Goal: Check status: Check status

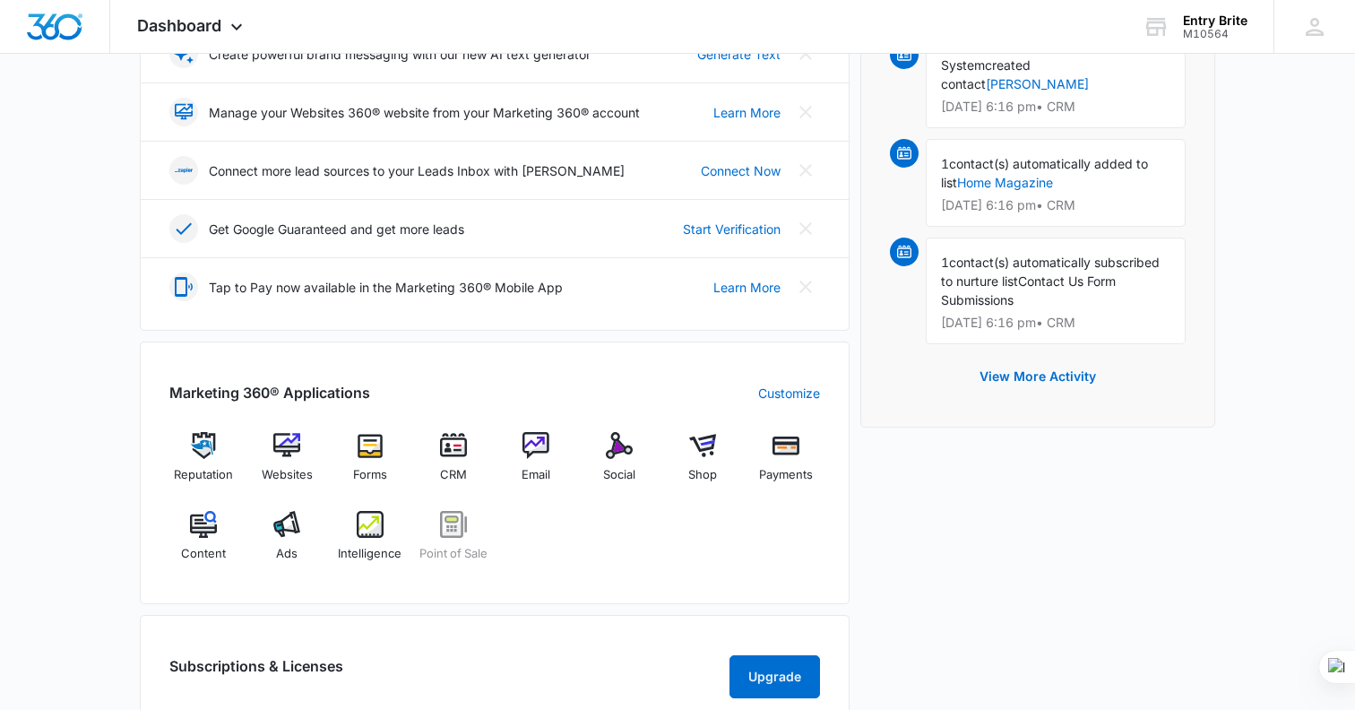
scroll to position [407, 0]
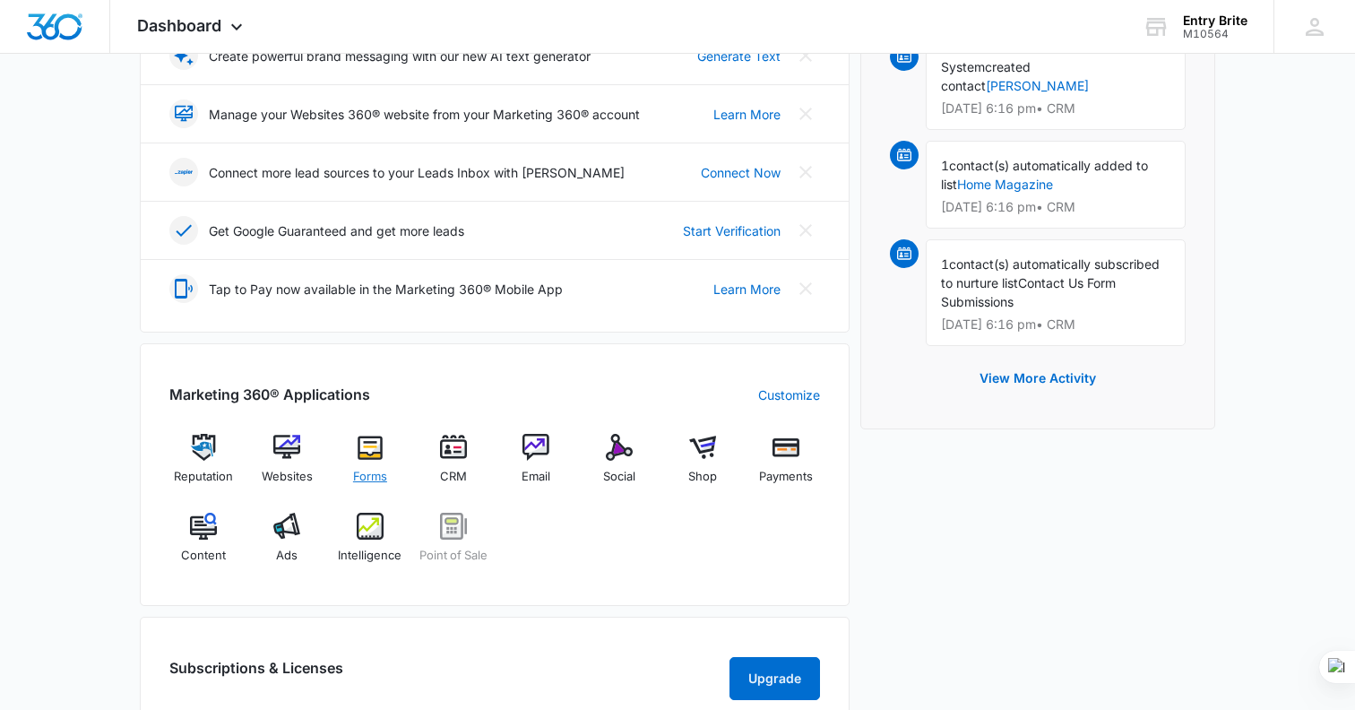
click at [370, 447] on img at bounding box center [370, 447] width 27 height 27
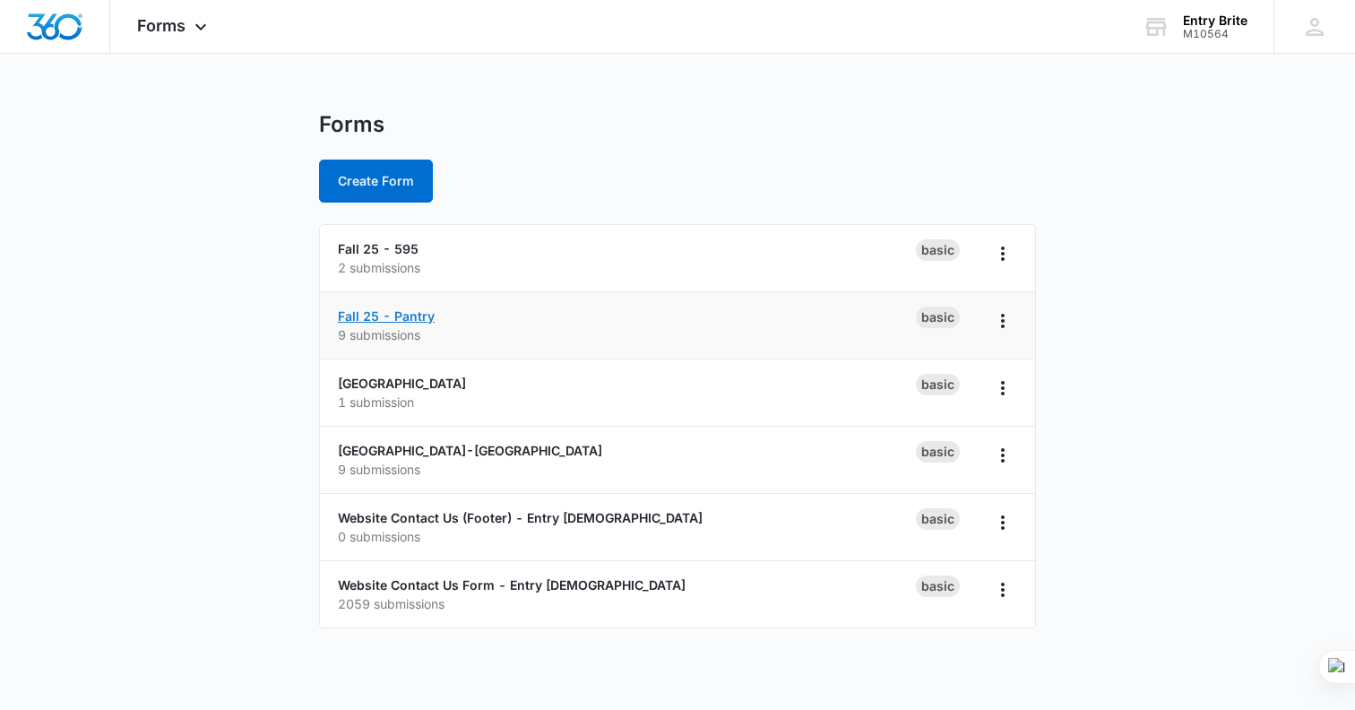
click at [401, 315] on link "Fall 25 - Pantry" at bounding box center [386, 315] width 97 height 15
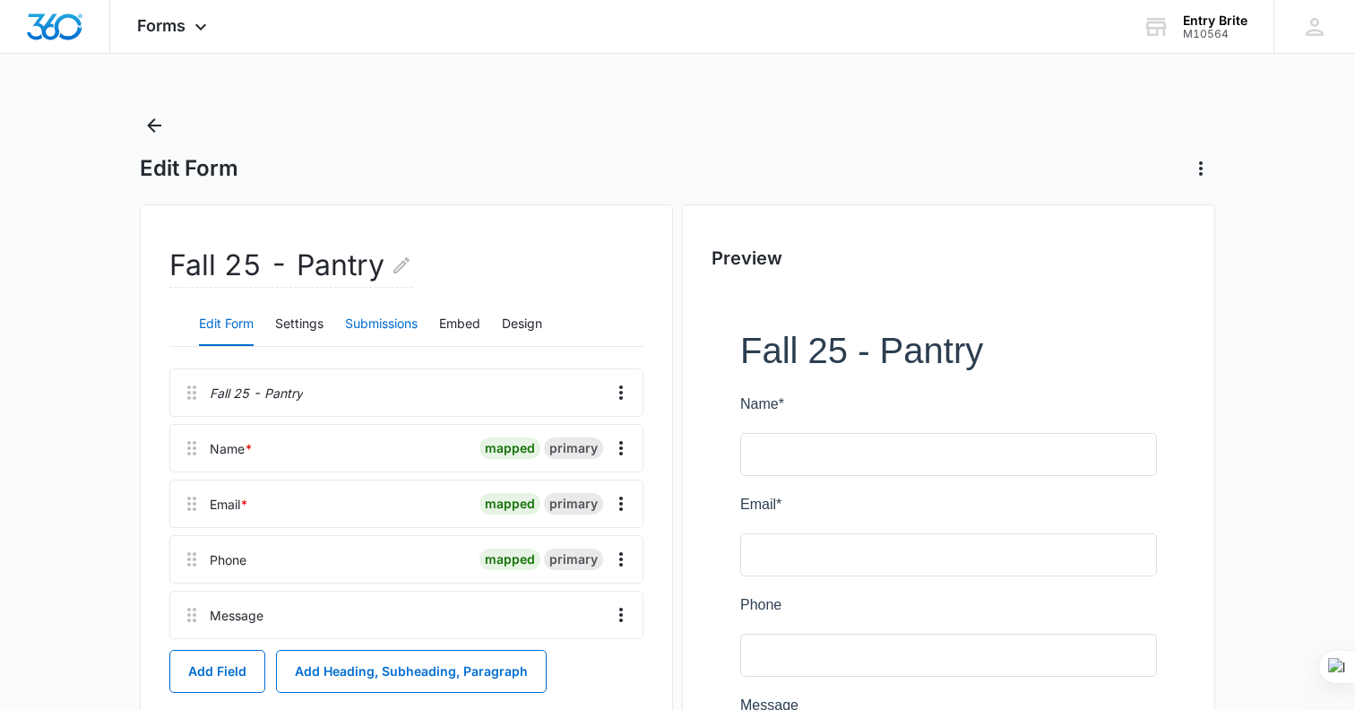
click at [377, 322] on button "Submissions" at bounding box center [381, 324] width 73 height 43
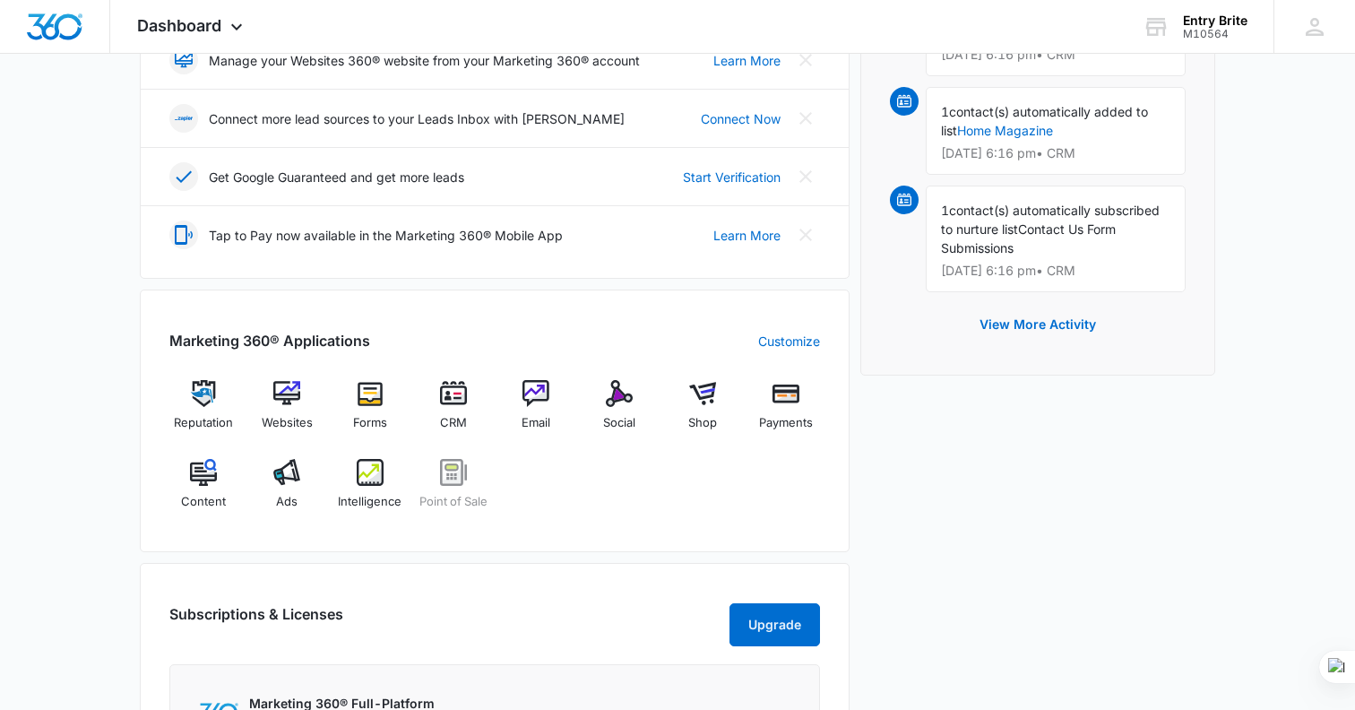
scroll to position [443, 0]
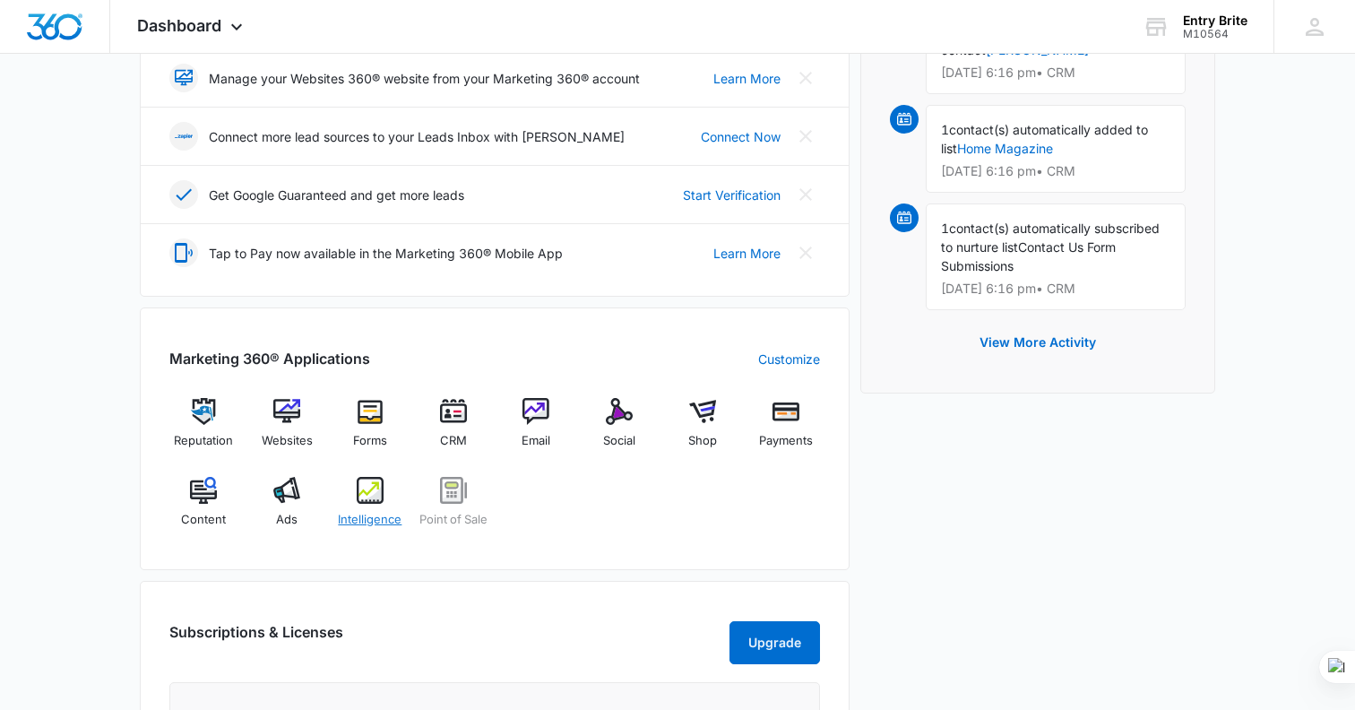
click at [373, 496] on img at bounding box center [370, 490] width 27 height 27
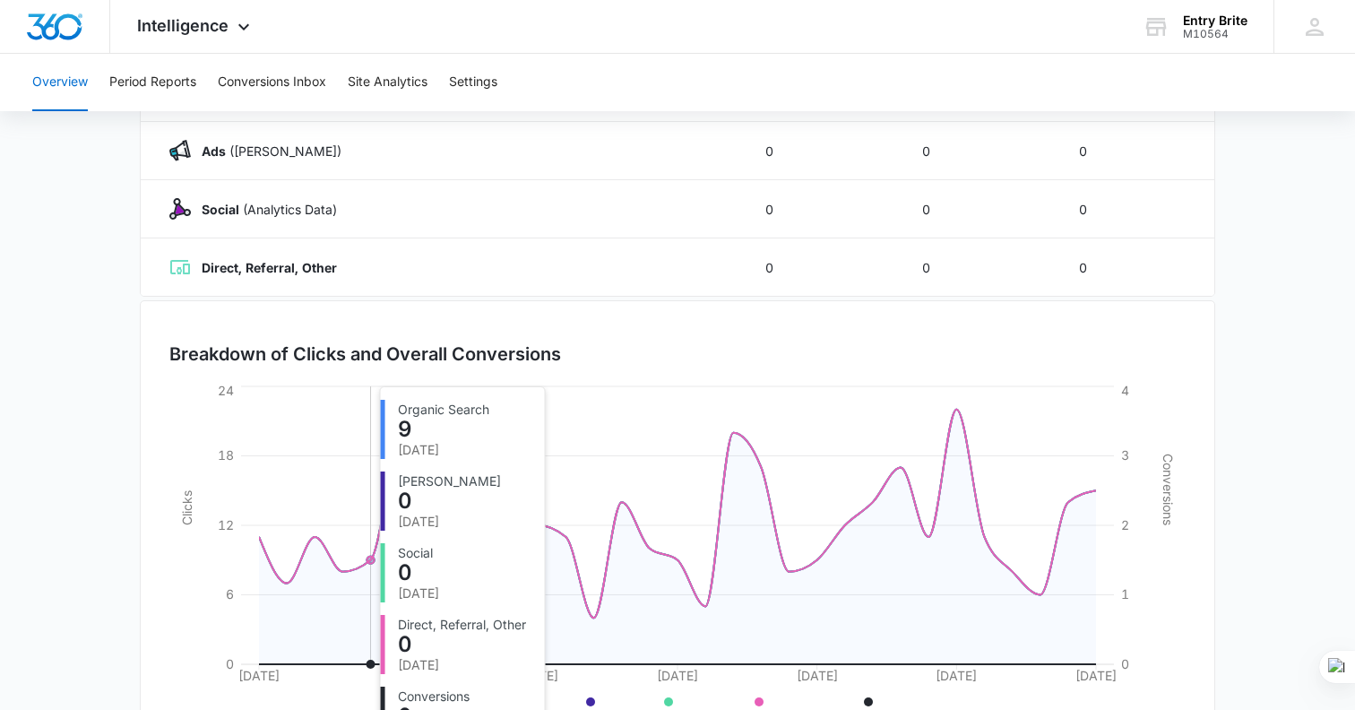
scroll to position [400, 0]
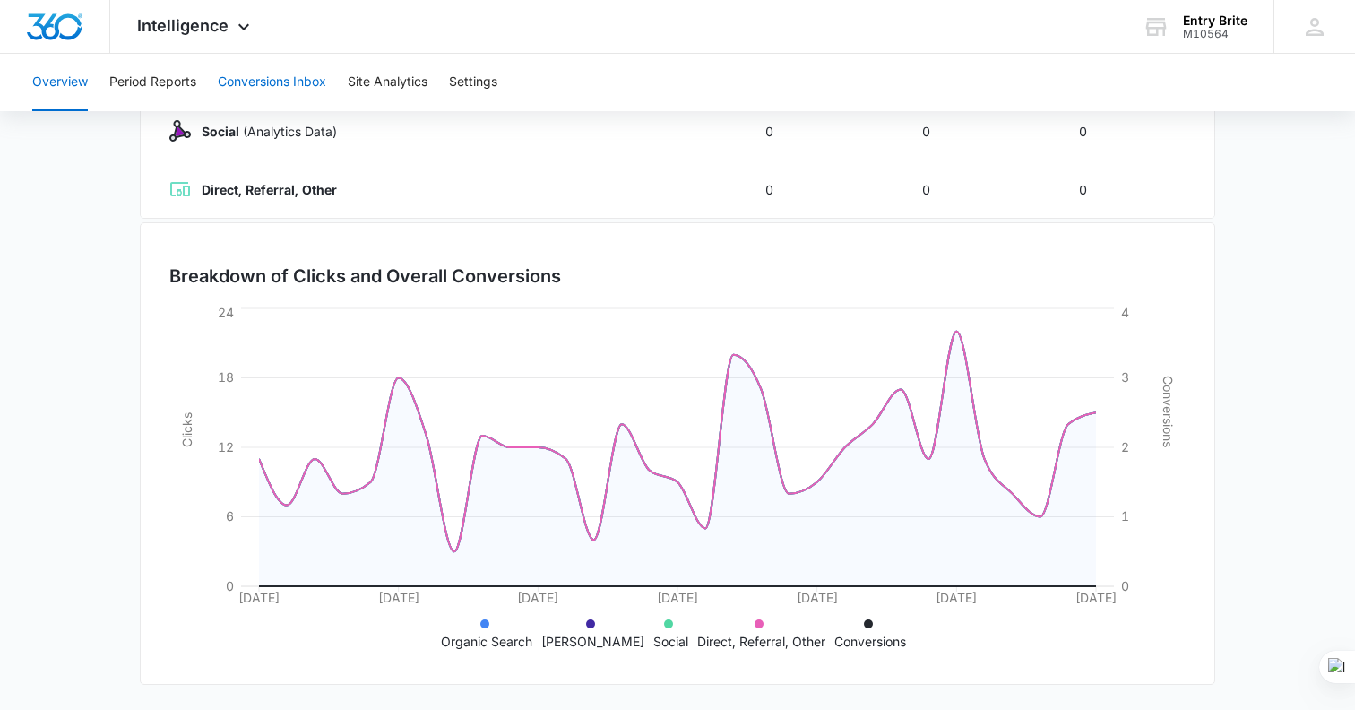
click at [264, 92] on button "Conversions Inbox" at bounding box center [272, 82] width 108 height 57
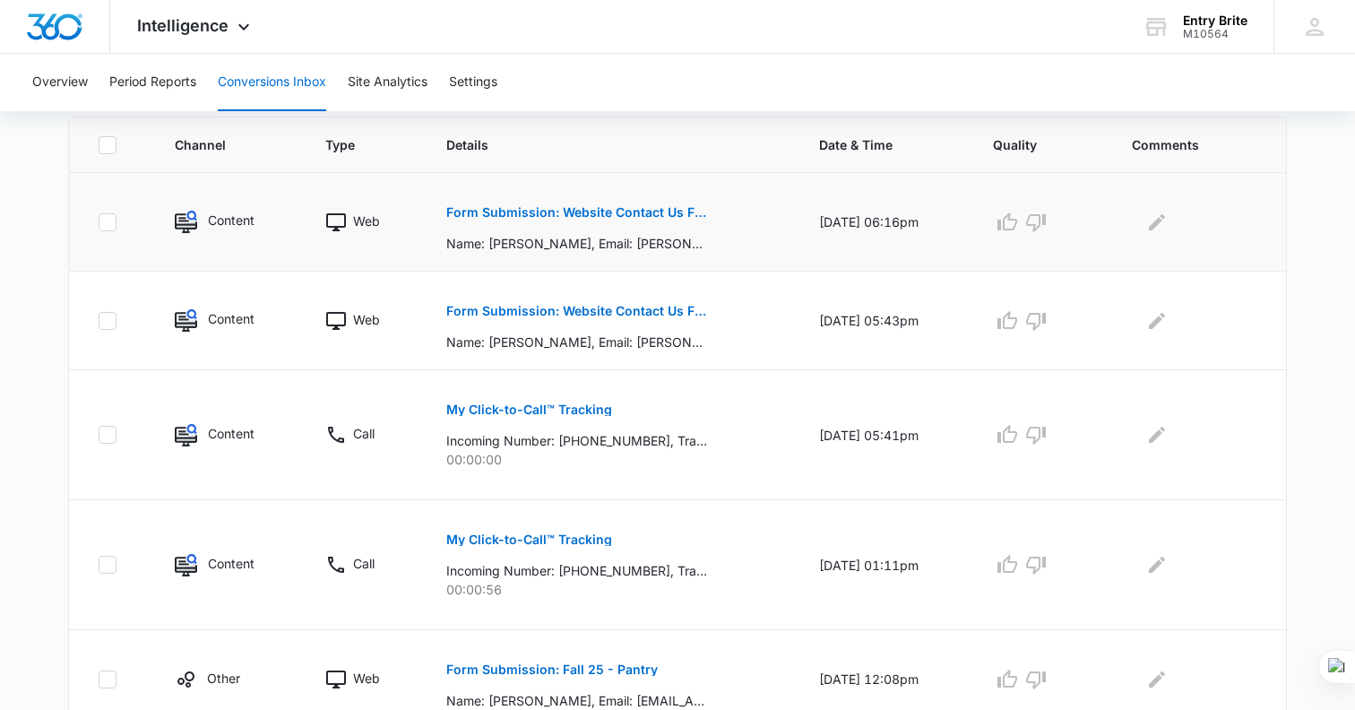
scroll to position [391, 0]
click at [559, 210] on p "Form Submission: Website Contact Us Form - Entry [DEMOGRAPHIC_DATA]" at bounding box center [576, 213] width 261 height 13
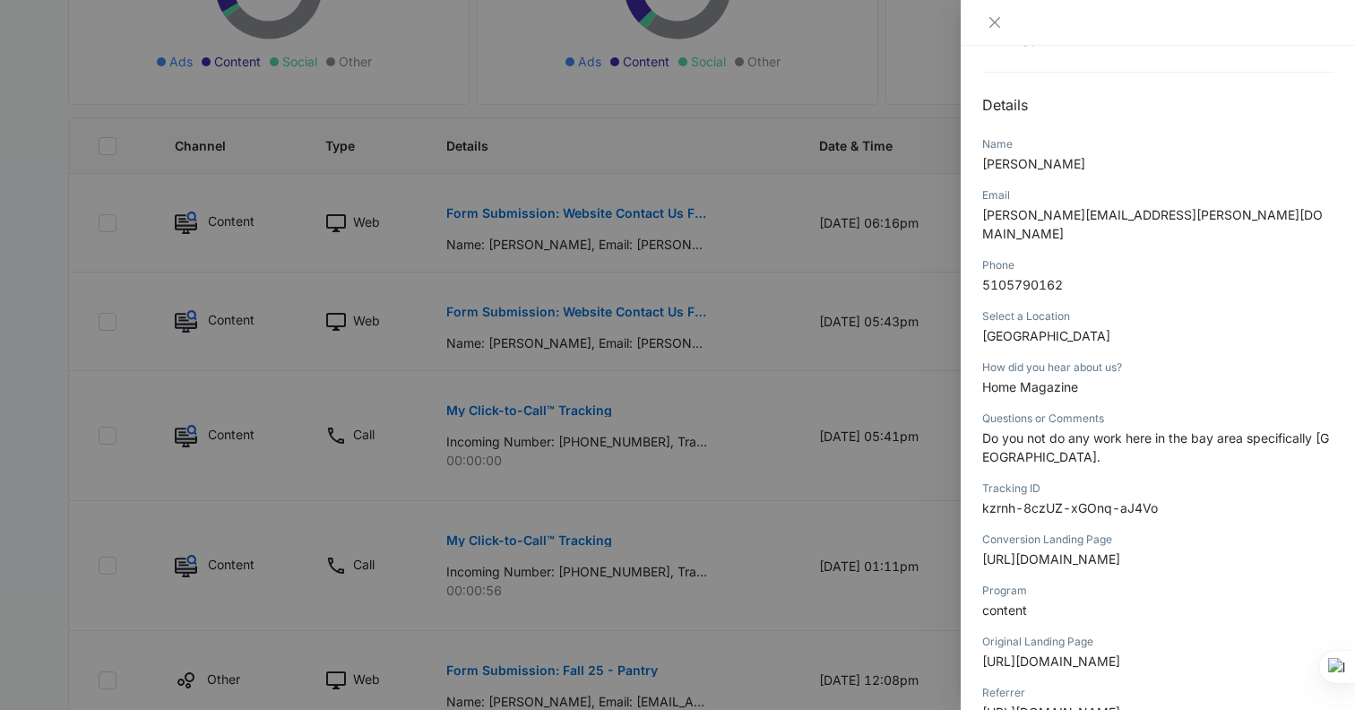
scroll to position [285, 0]
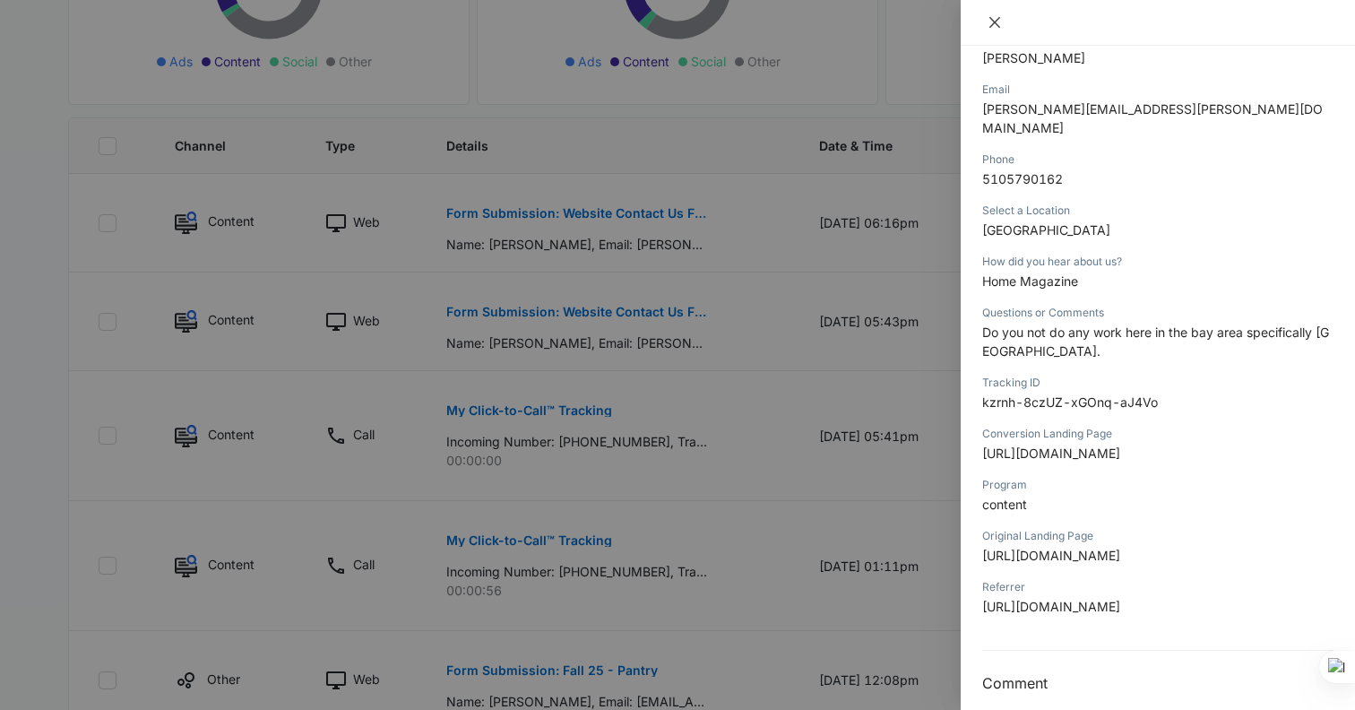
click at [999, 18] on icon "close" at bounding box center [994, 22] width 14 height 14
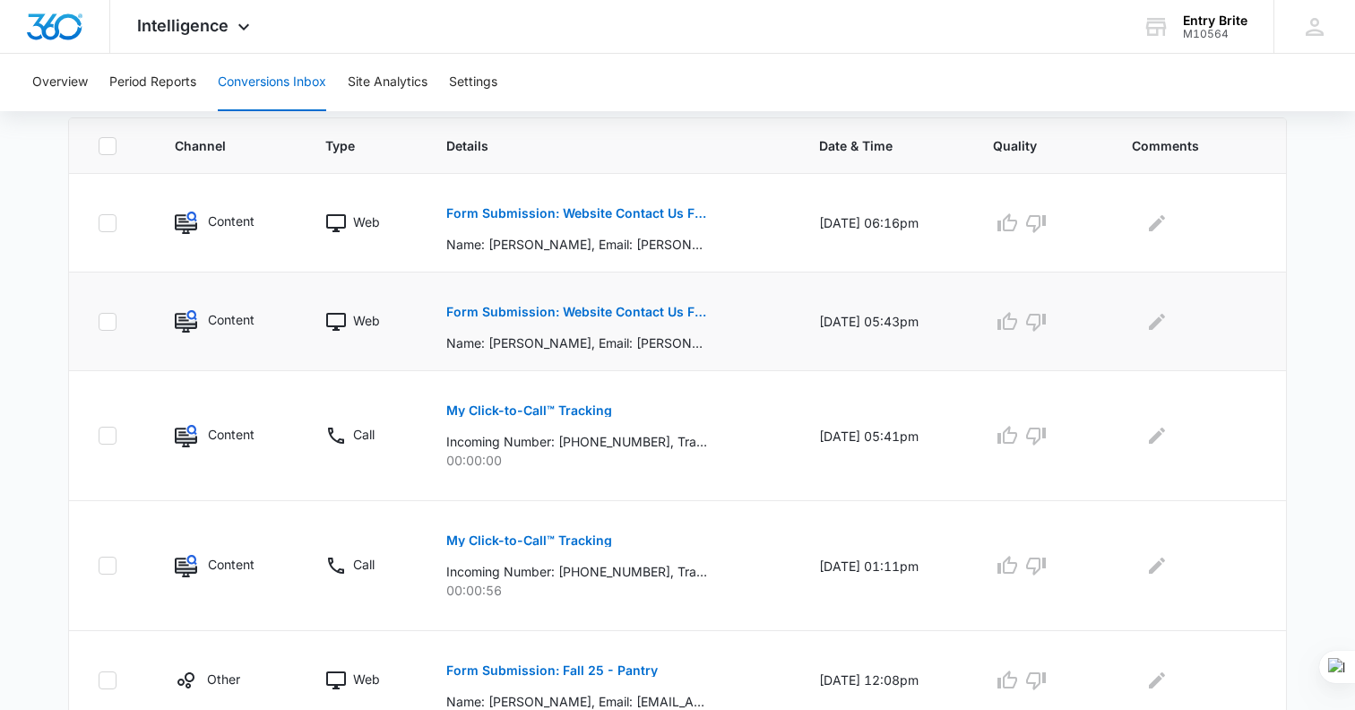
click at [566, 307] on p "Form Submission: Website Contact Us Form - Entry [DEMOGRAPHIC_DATA]" at bounding box center [576, 312] width 261 height 13
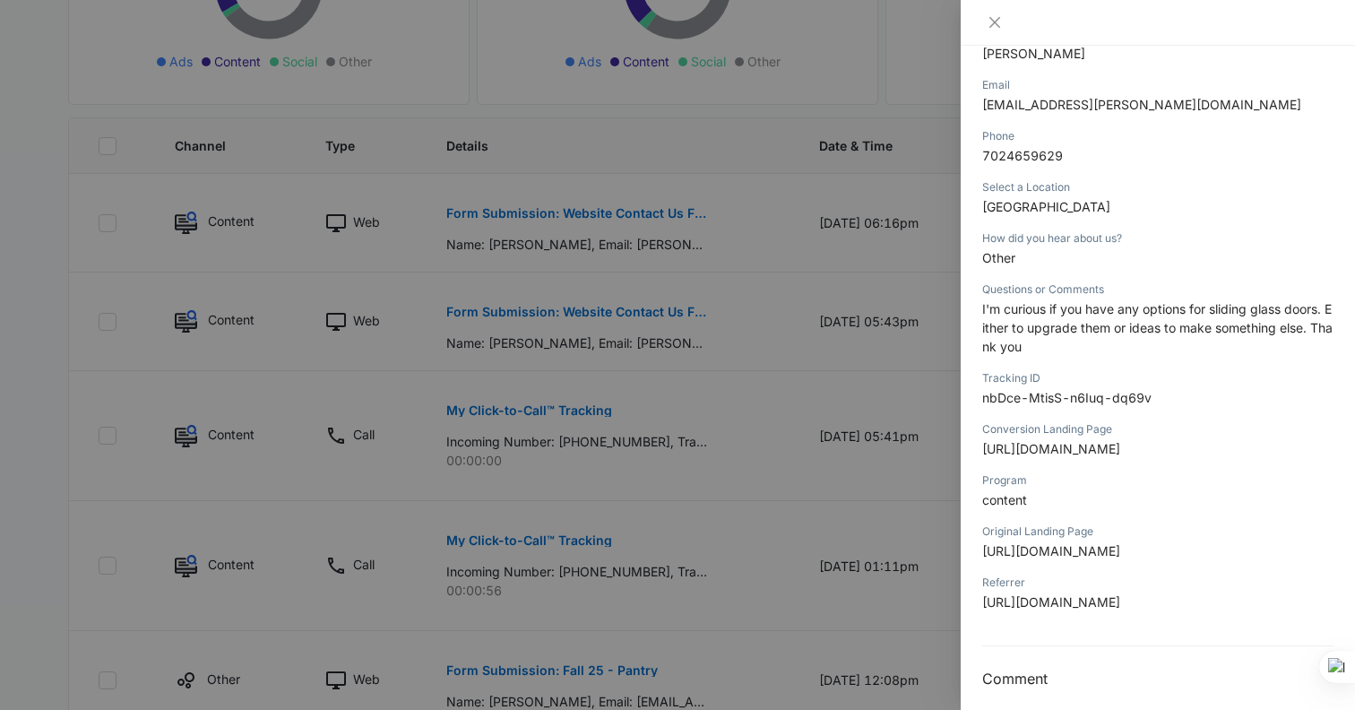
scroll to position [304, 0]
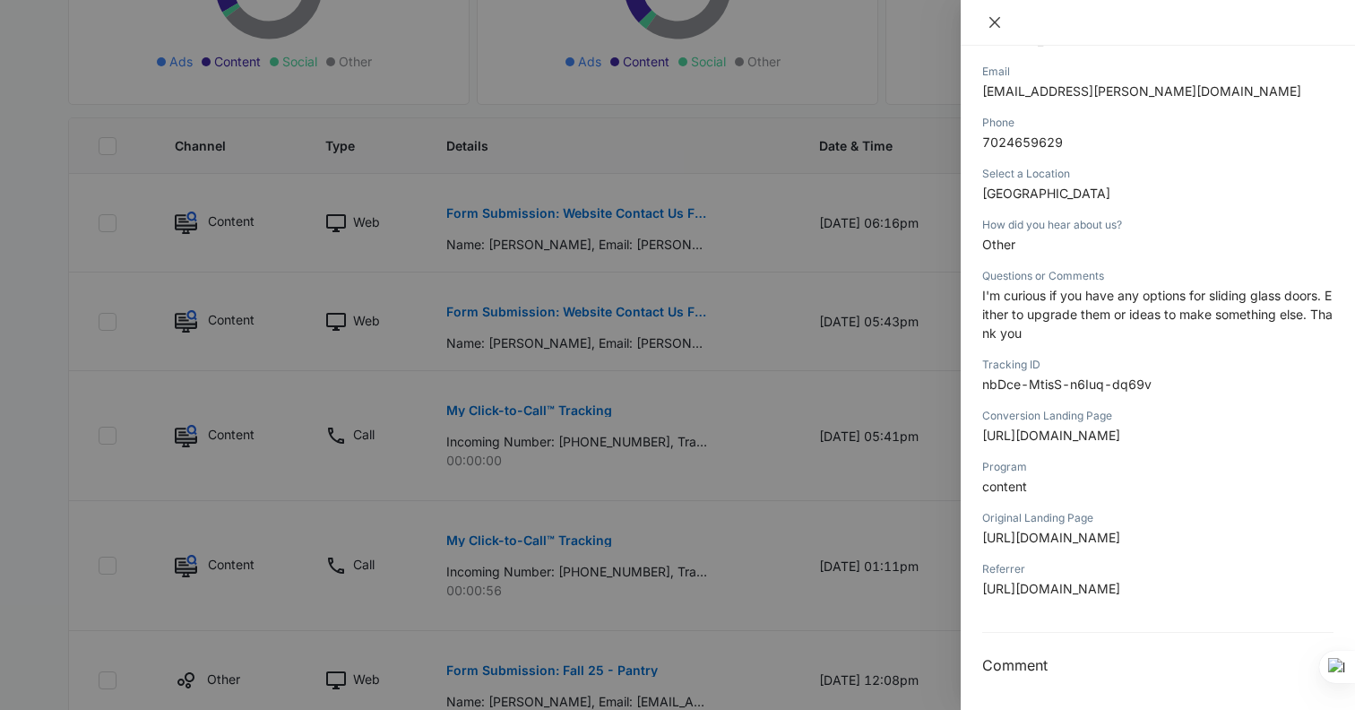
click at [991, 17] on icon "close" at bounding box center [994, 22] width 14 height 14
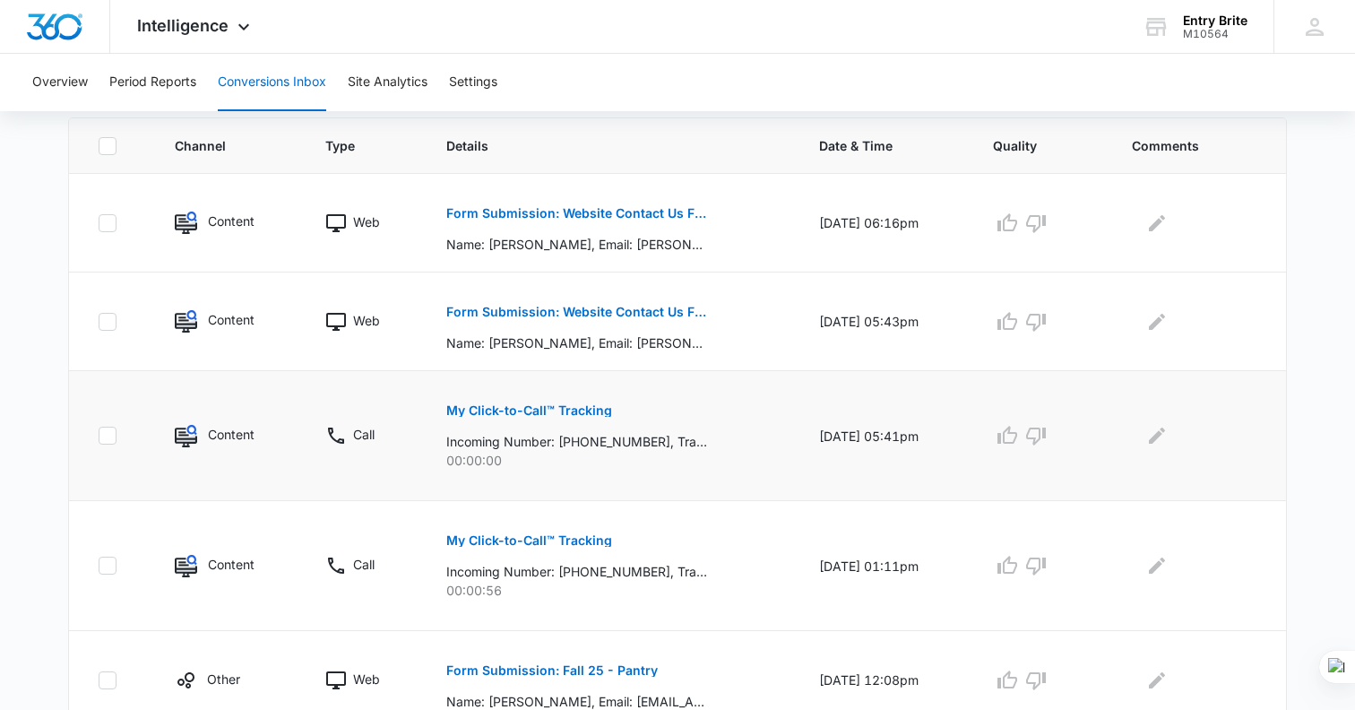
click at [509, 407] on p "My Click-to-Call™ Tracking" at bounding box center [529, 410] width 166 height 13
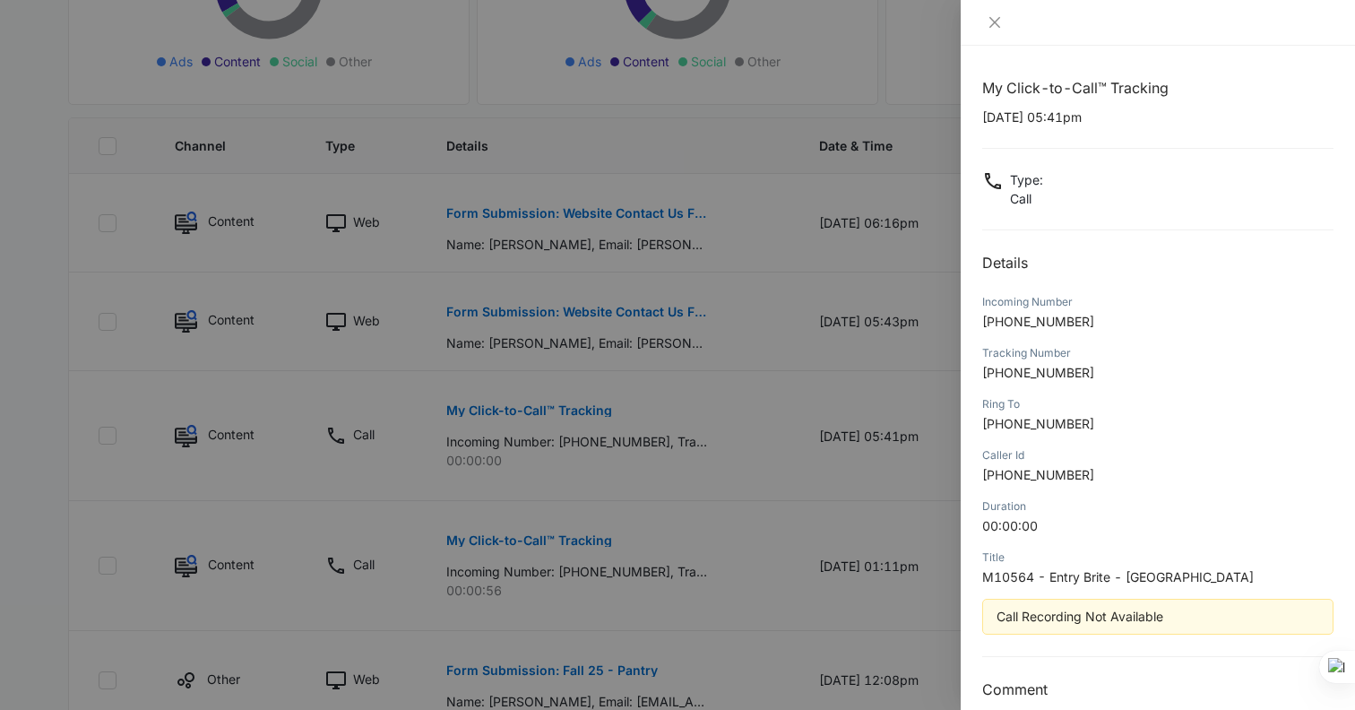
scroll to position [25, 0]
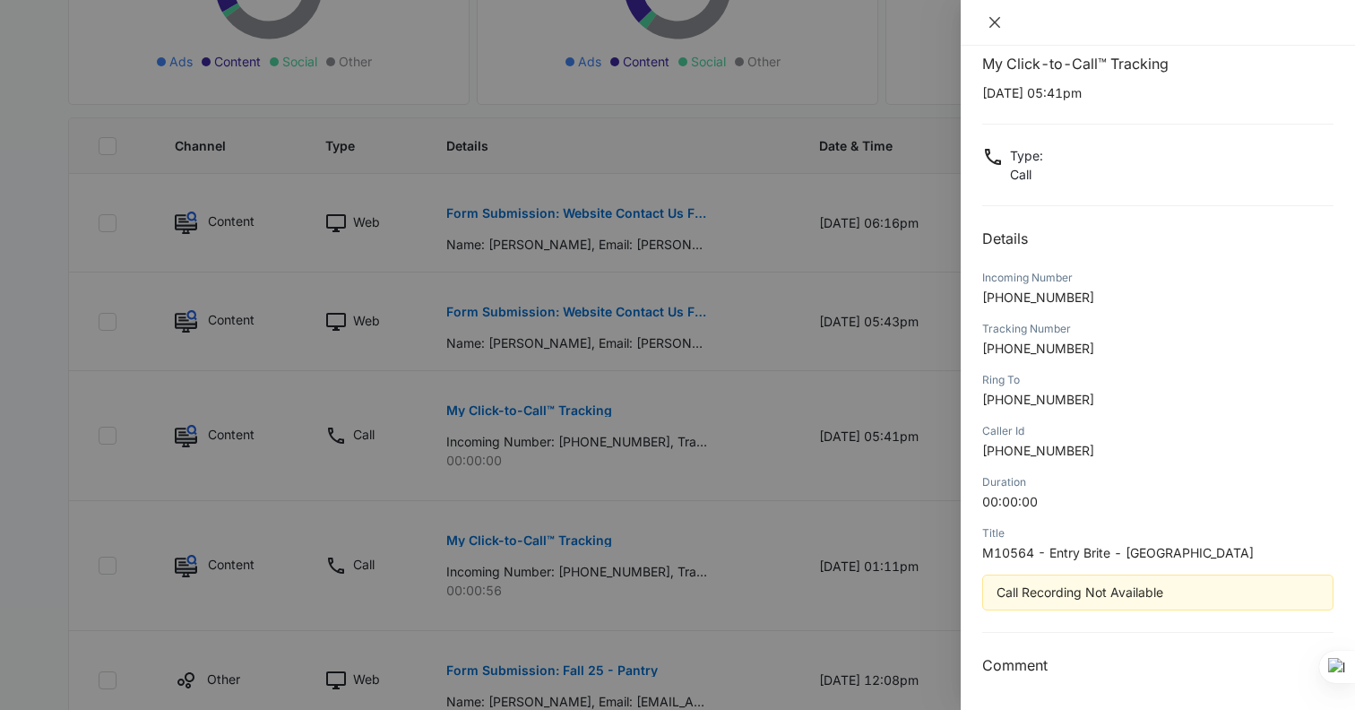
click at [997, 22] on icon "close" at bounding box center [994, 22] width 14 height 14
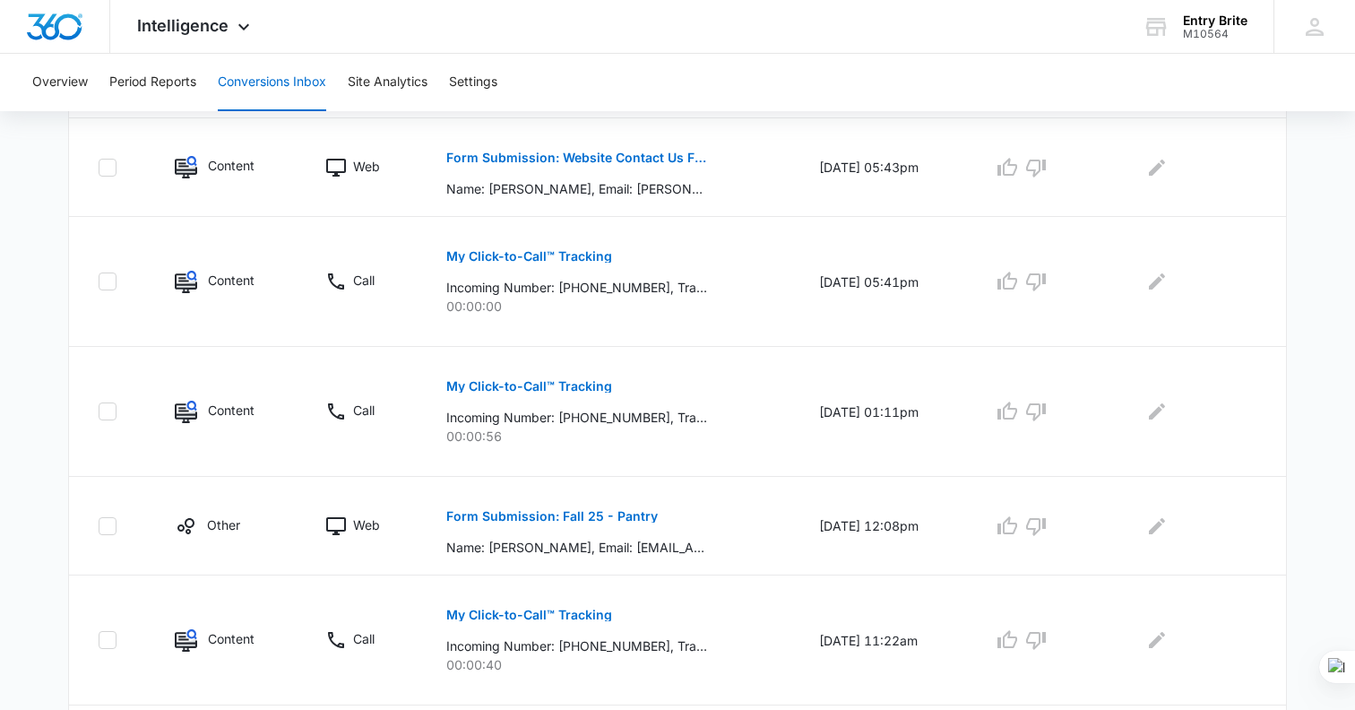
scroll to position [546, 0]
click at [558, 619] on p "My Click-to-Call™ Tracking" at bounding box center [529, 613] width 166 height 13
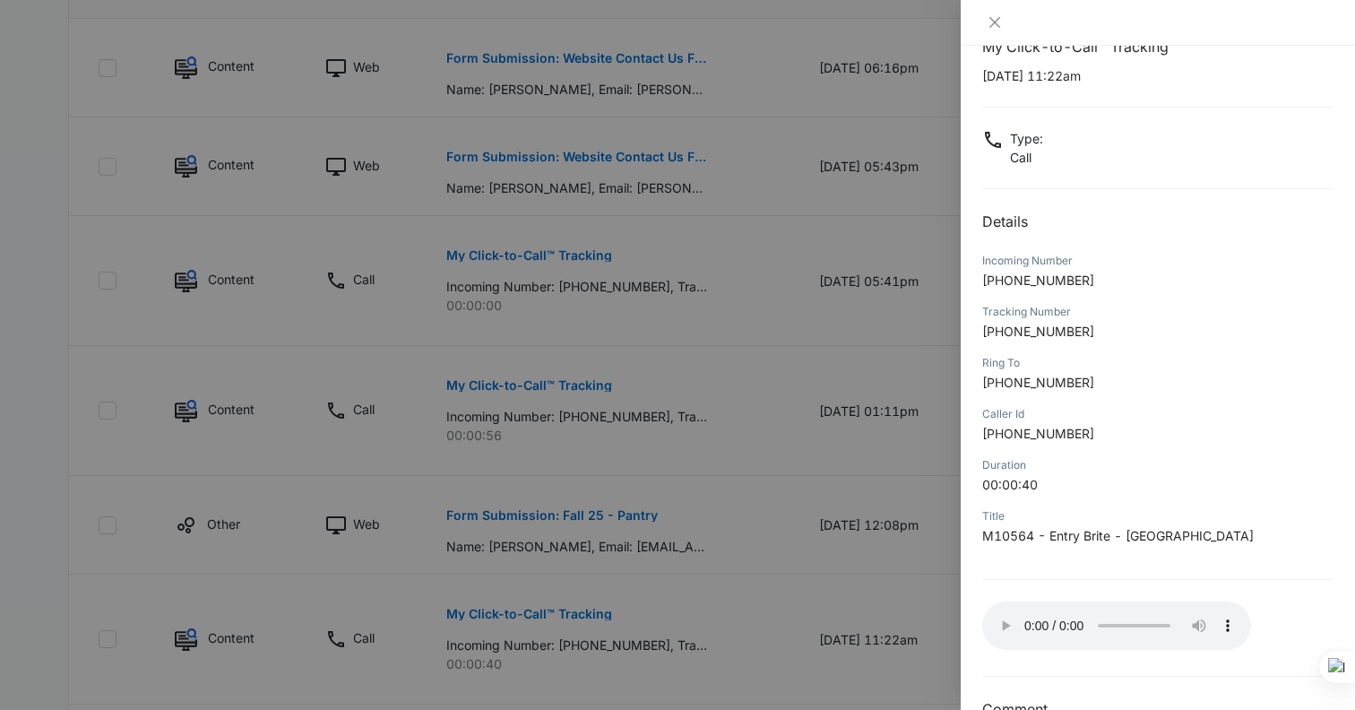
scroll to position [86, 0]
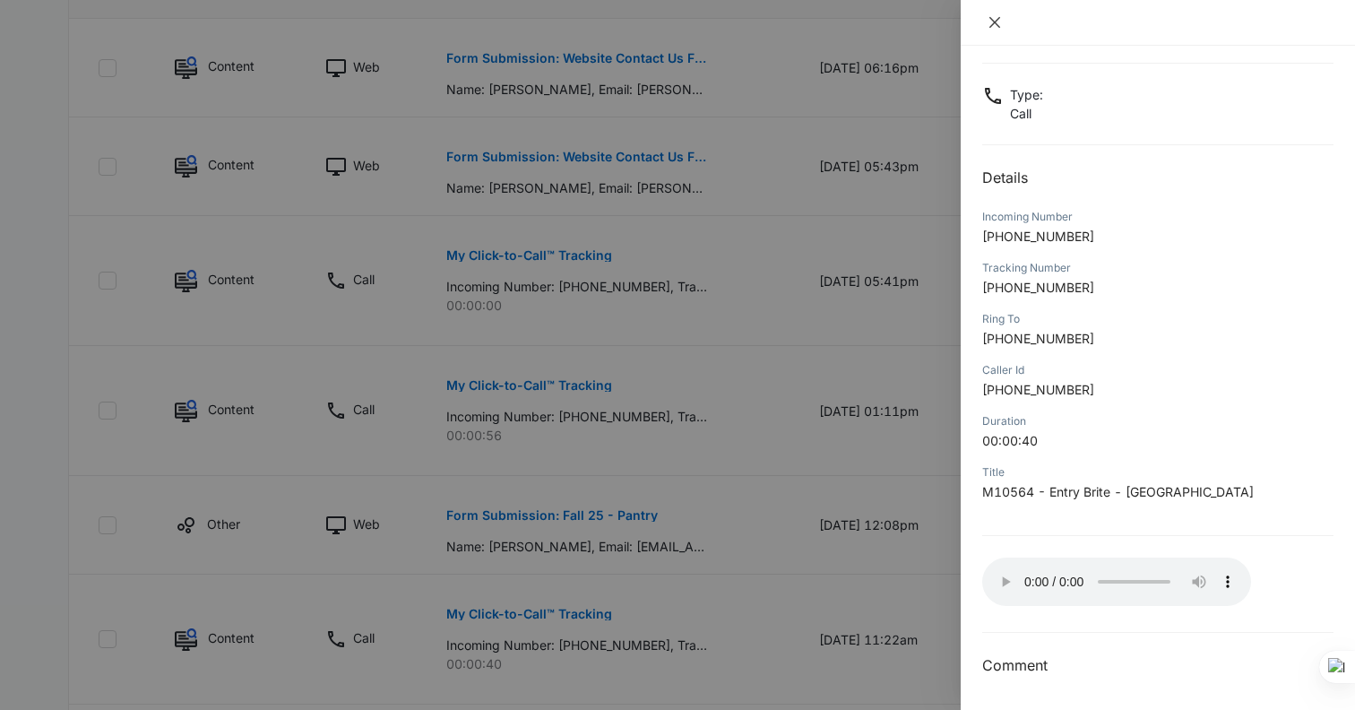
click at [996, 23] on icon "close" at bounding box center [994, 22] width 14 height 14
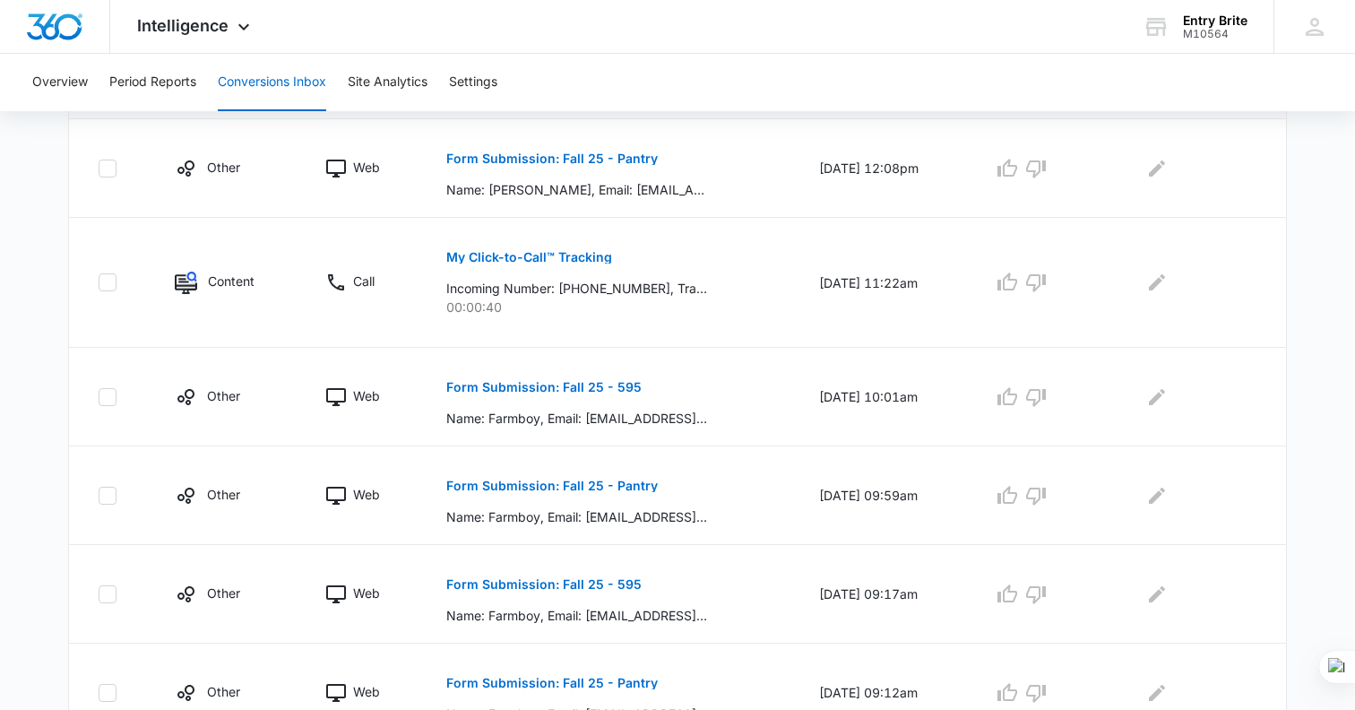
scroll to position [990, 0]
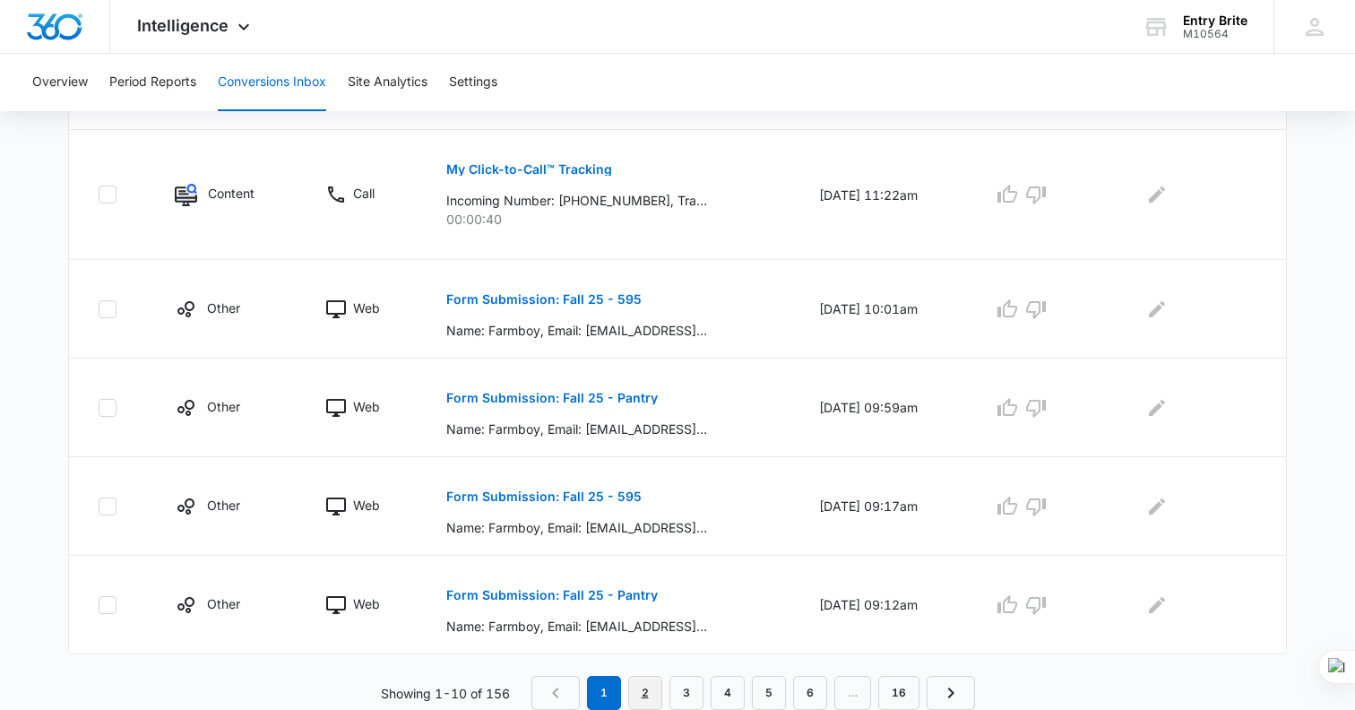
click at [637, 691] on link "2" at bounding box center [645, 693] width 34 height 34
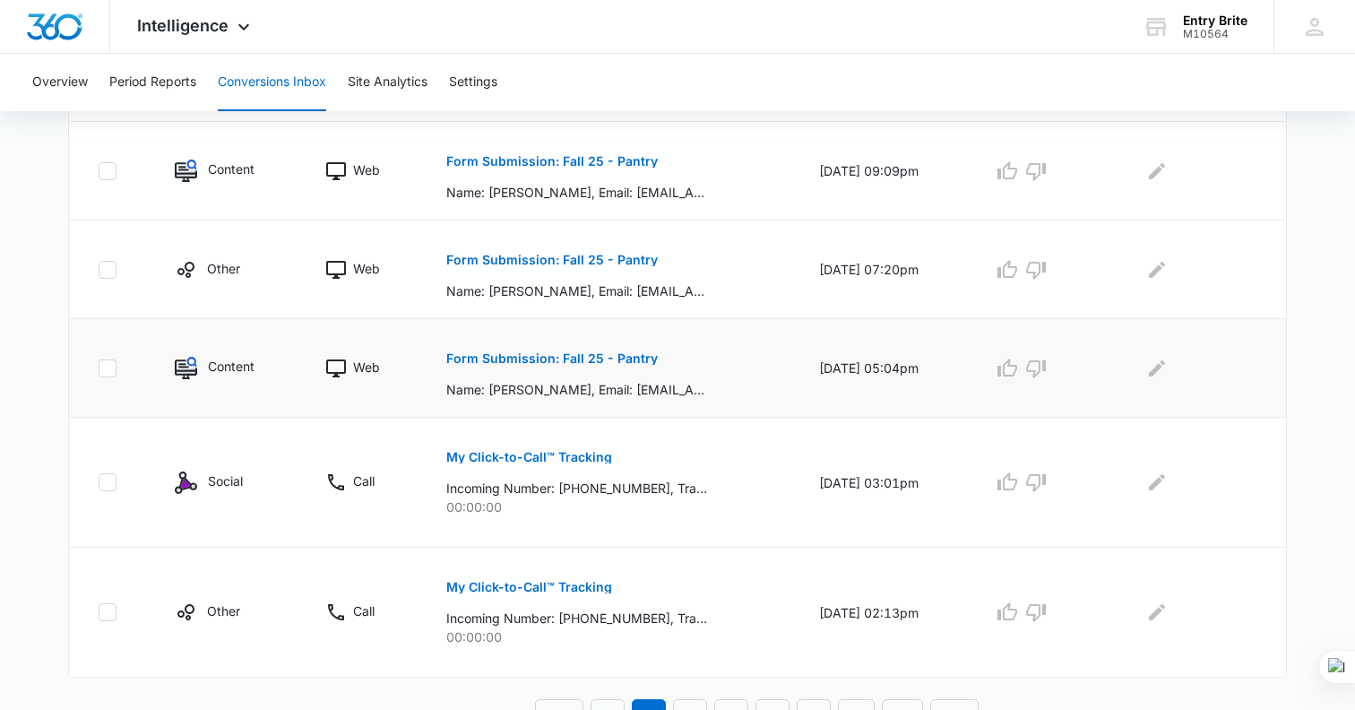
scroll to position [1021, 0]
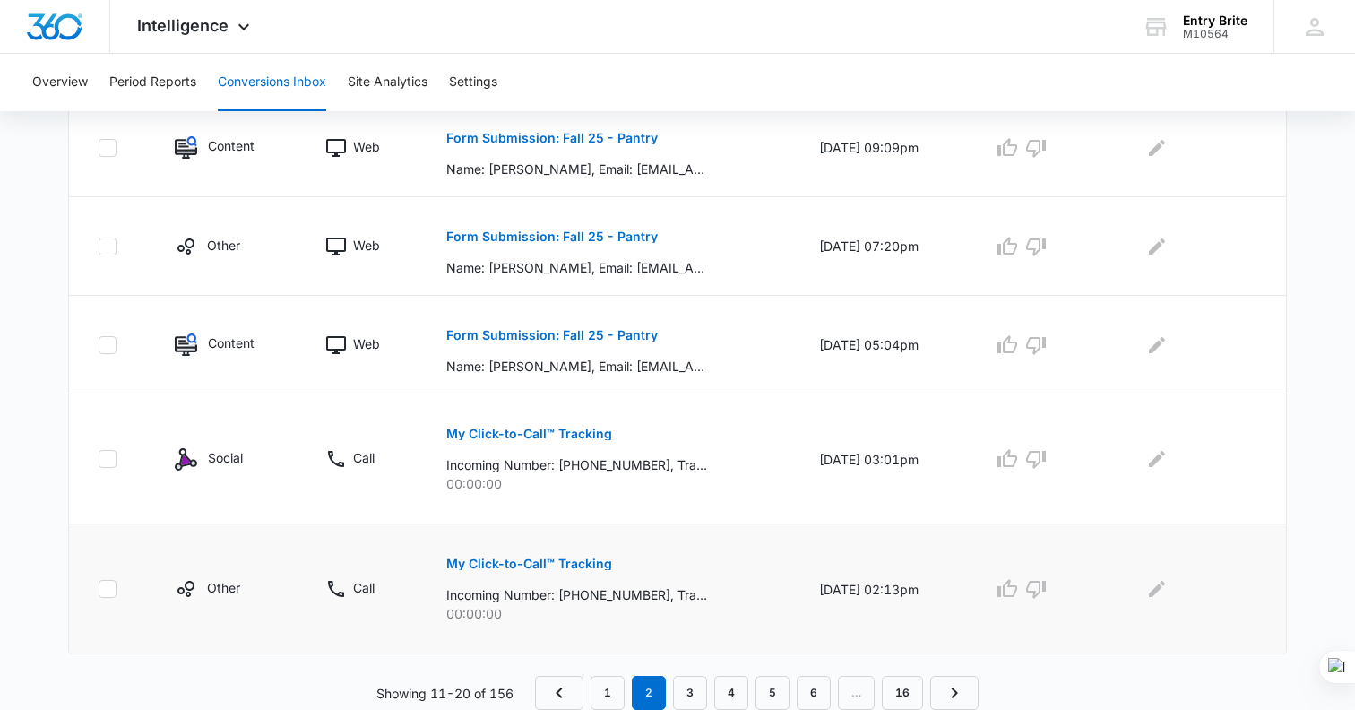
click at [507, 563] on p "My Click-to-Call™ Tracking" at bounding box center [529, 563] width 166 height 13
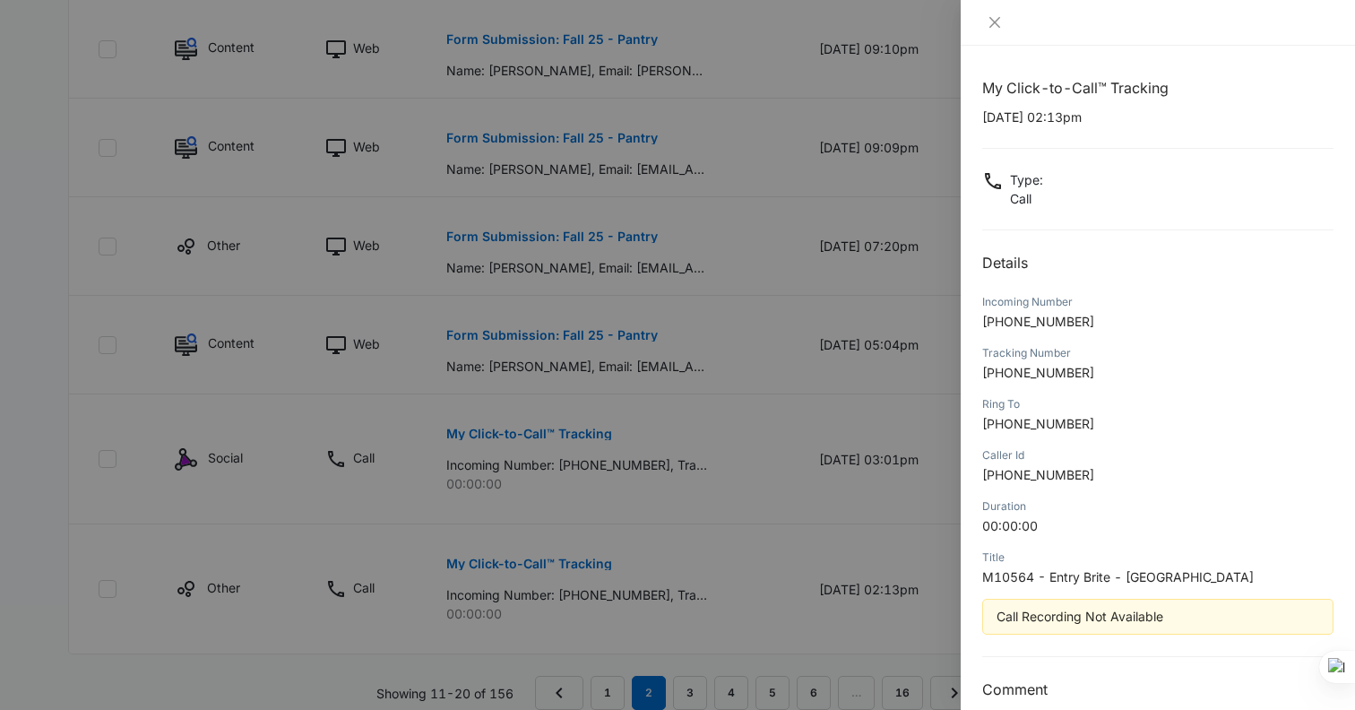
scroll to position [25, 0]
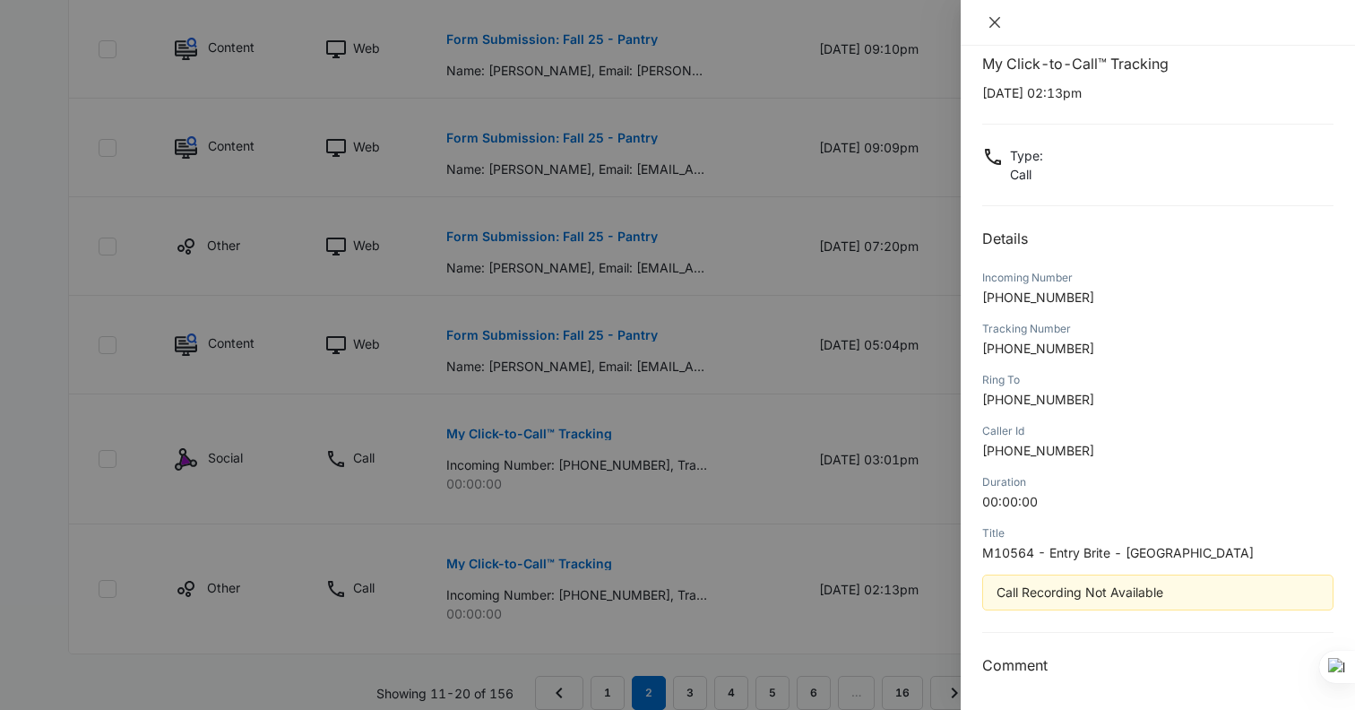
click at [995, 21] on icon "close" at bounding box center [994, 22] width 11 height 11
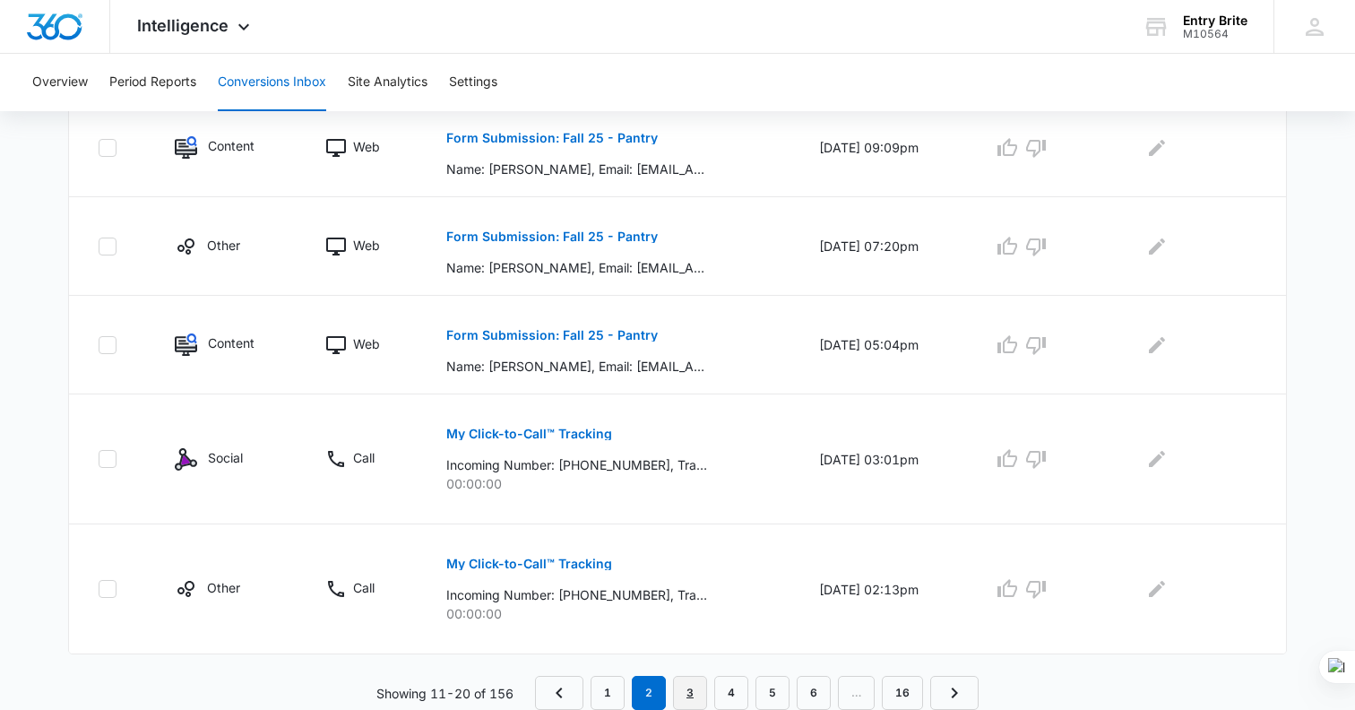
click at [691, 698] on link "3" at bounding box center [690, 693] width 34 height 34
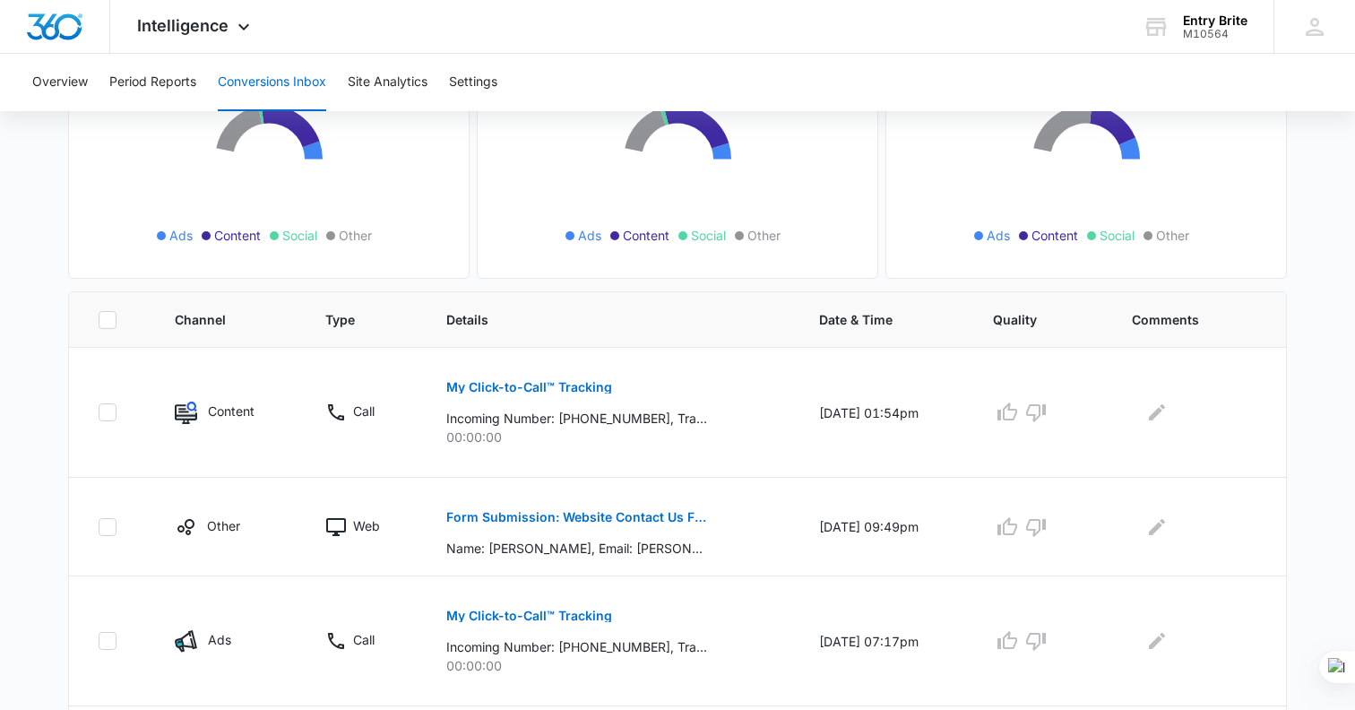
scroll to position [297, 0]
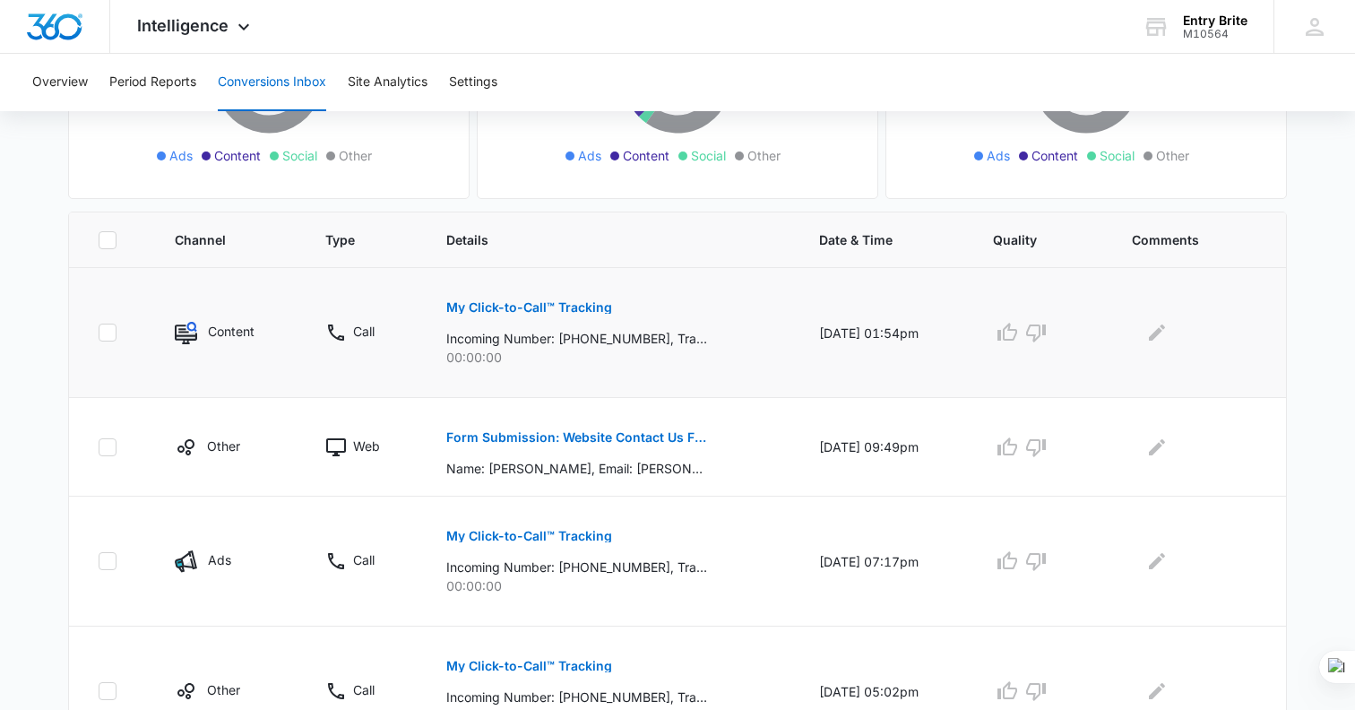
click at [538, 306] on p "My Click-to-Call™ Tracking" at bounding box center [529, 307] width 166 height 13
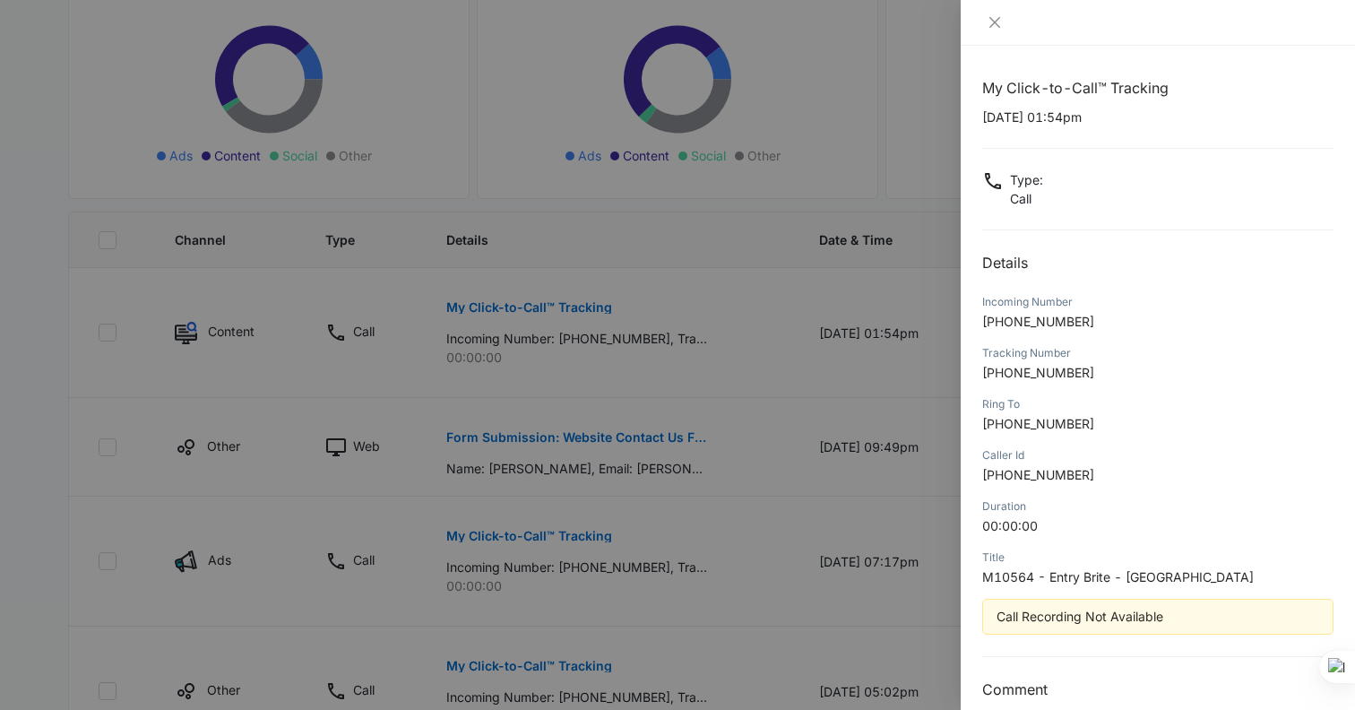
scroll to position [25, 0]
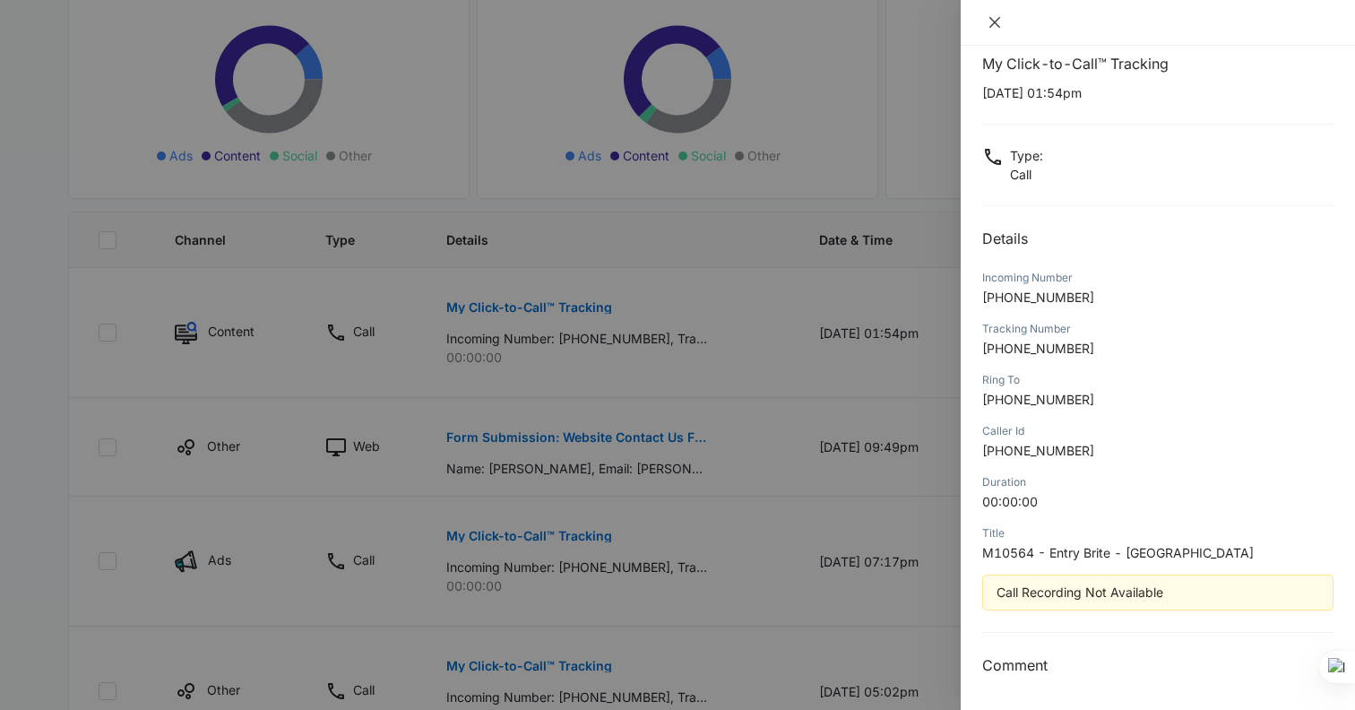
click at [995, 24] on icon "close" at bounding box center [994, 22] width 14 height 14
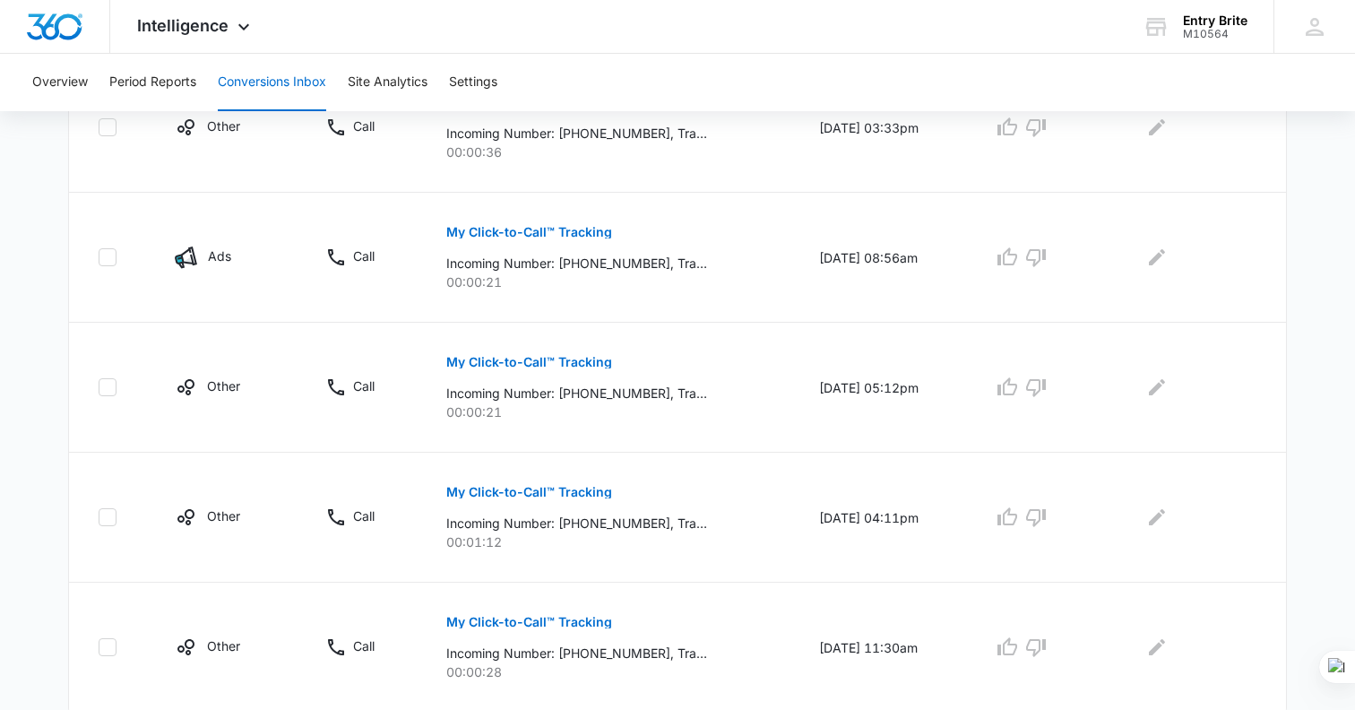
scroll to position [1178, 0]
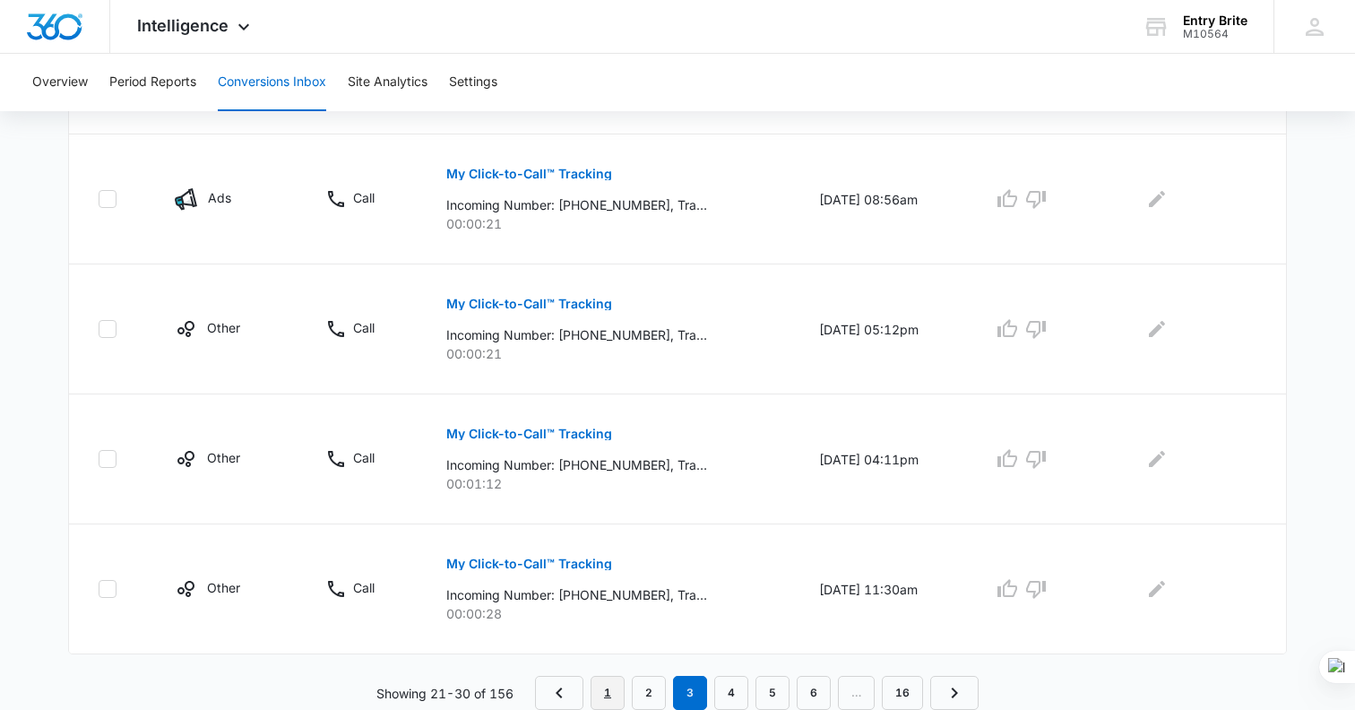
click at [606, 679] on link "1" at bounding box center [607, 693] width 34 height 34
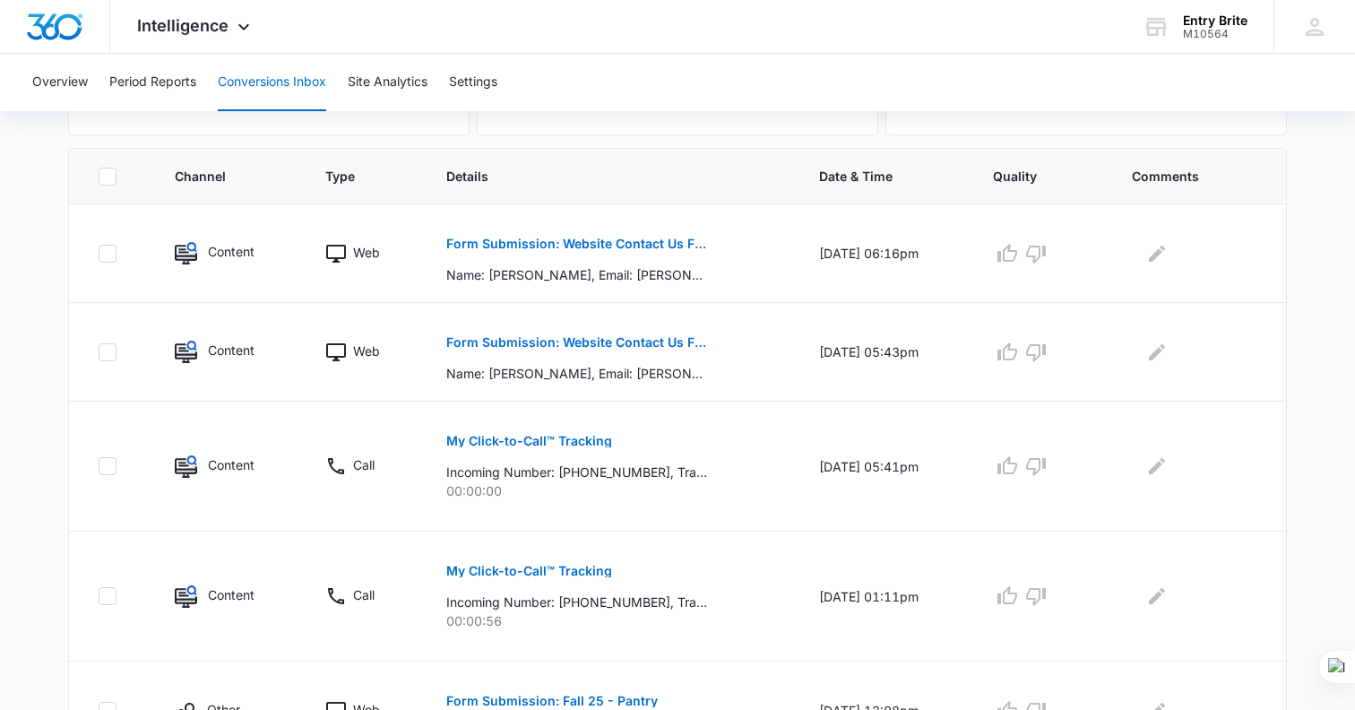
scroll to position [0, 0]
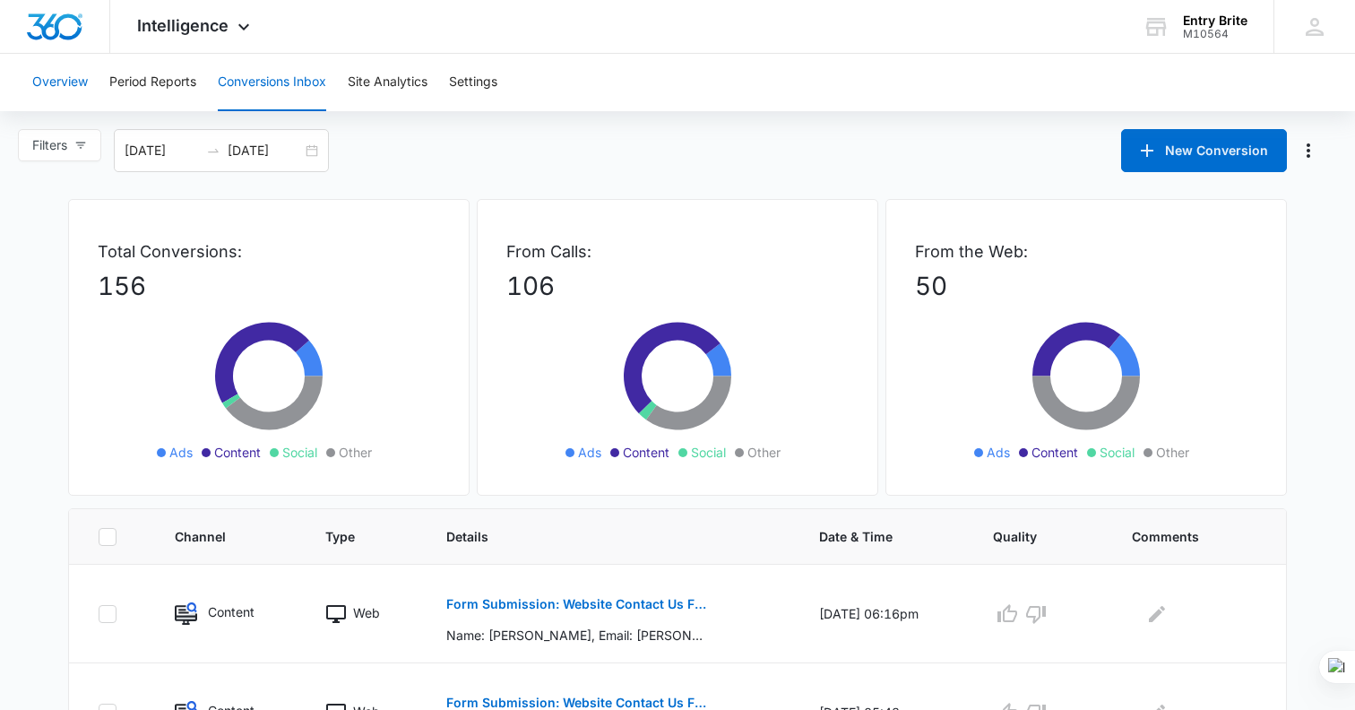
click at [79, 73] on button "Overview" at bounding box center [60, 82] width 56 height 57
